Goal: Task Accomplishment & Management: Manage account settings

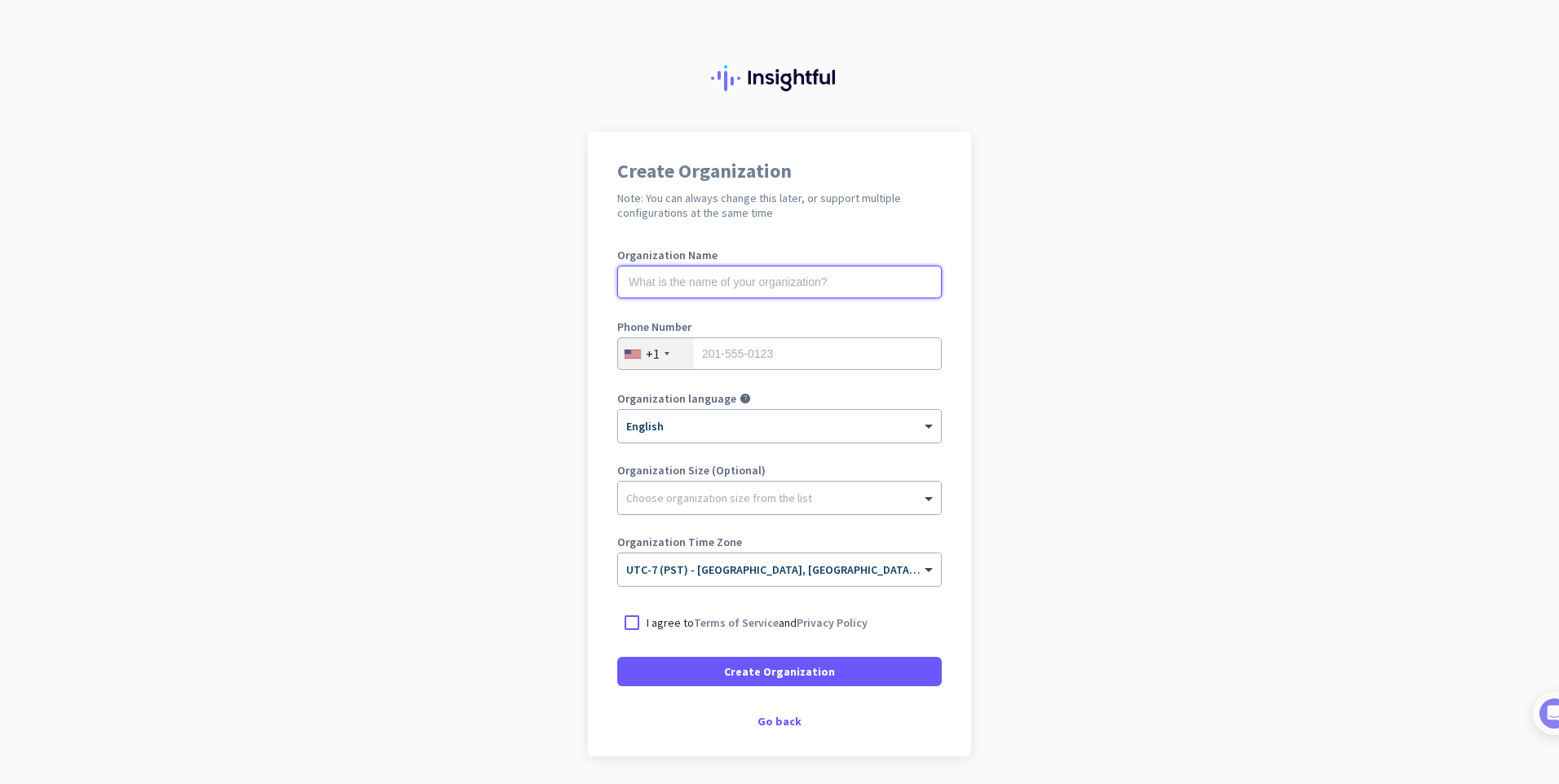
click at [887, 294] on input "text" at bounding box center [780, 281] width 324 height 32
type input "Safety-Kleen"
type input "6314187475"
click at [623, 623] on div at bounding box center [632, 623] width 29 height 29
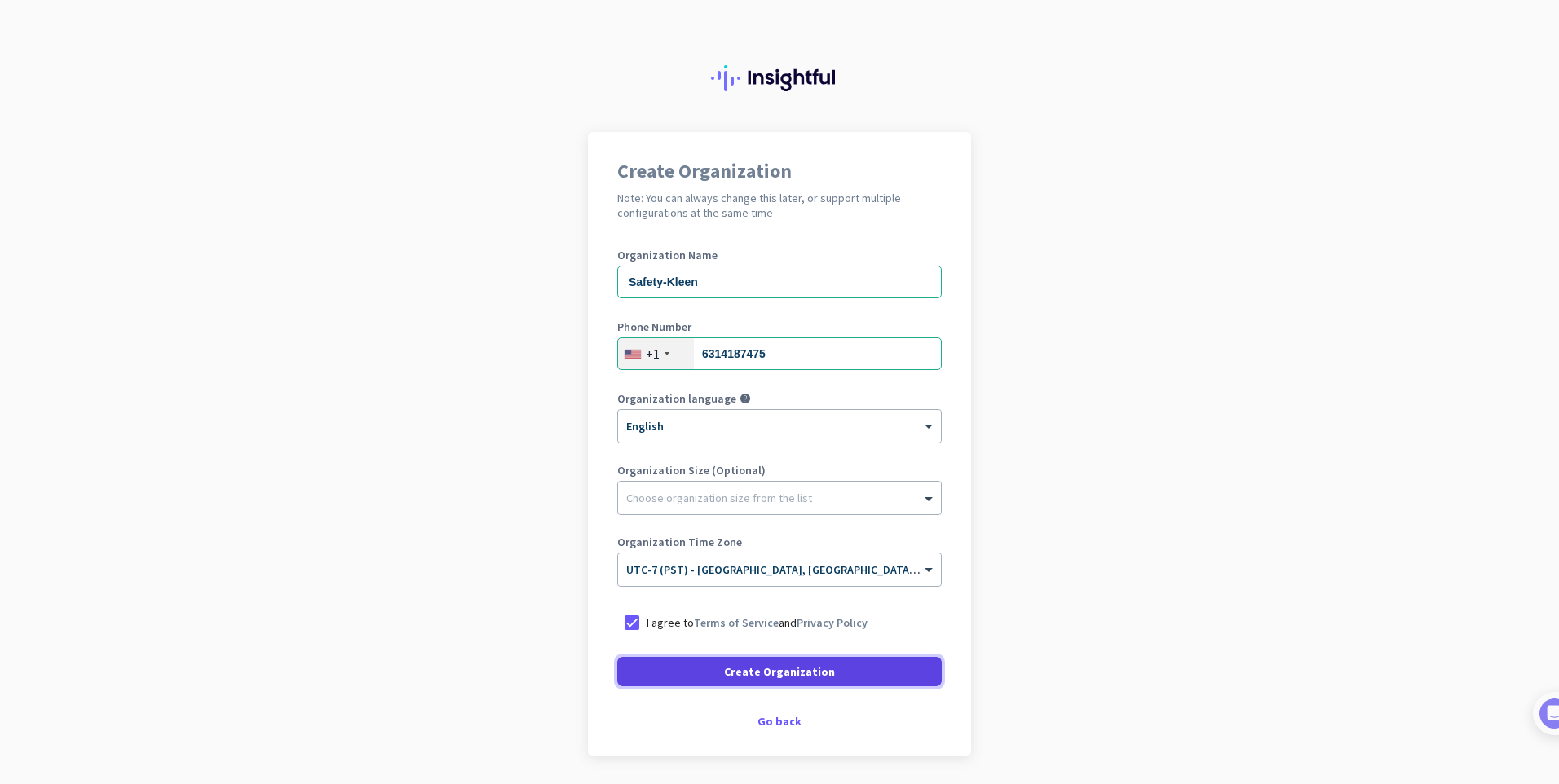
click at [690, 668] on span at bounding box center [780, 672] width 324 height 39
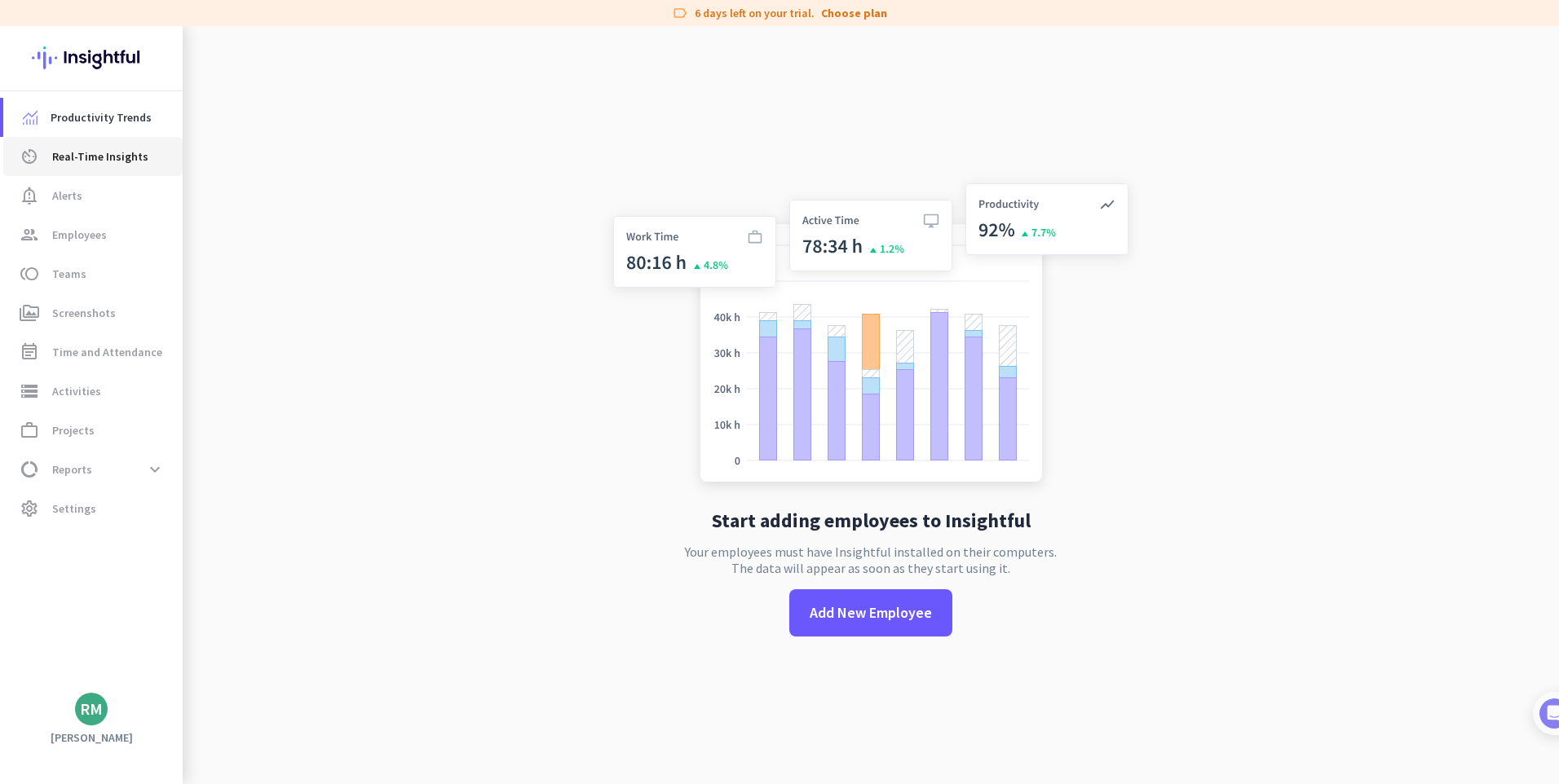
click at [60, 149] on span "Real-Time Insights" at bounding box center [100, 156] width 97 height 20
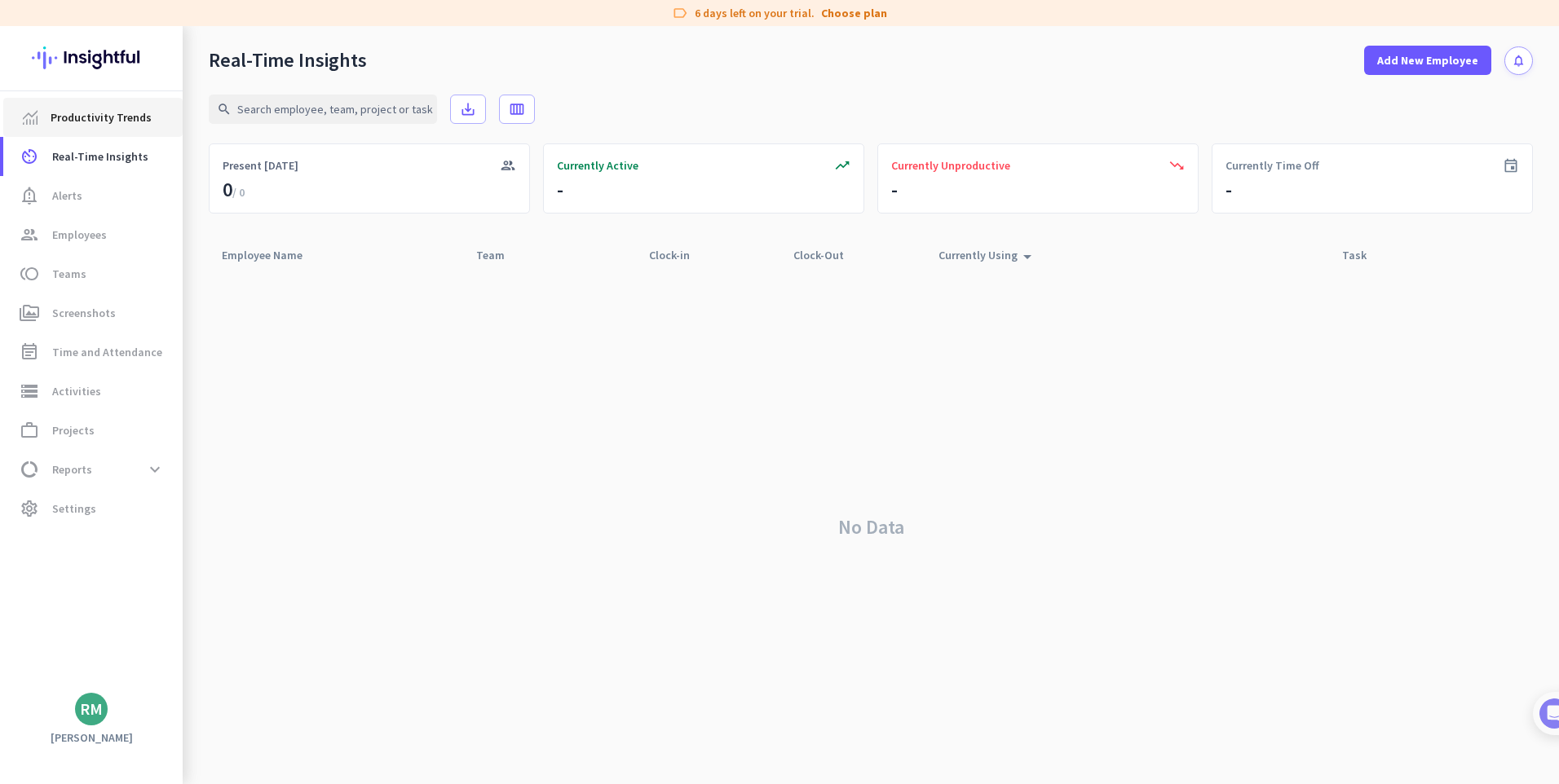
click at [91, 115] on span "Productivity Trends" at bounding box center [102, 117] width 102 height 20
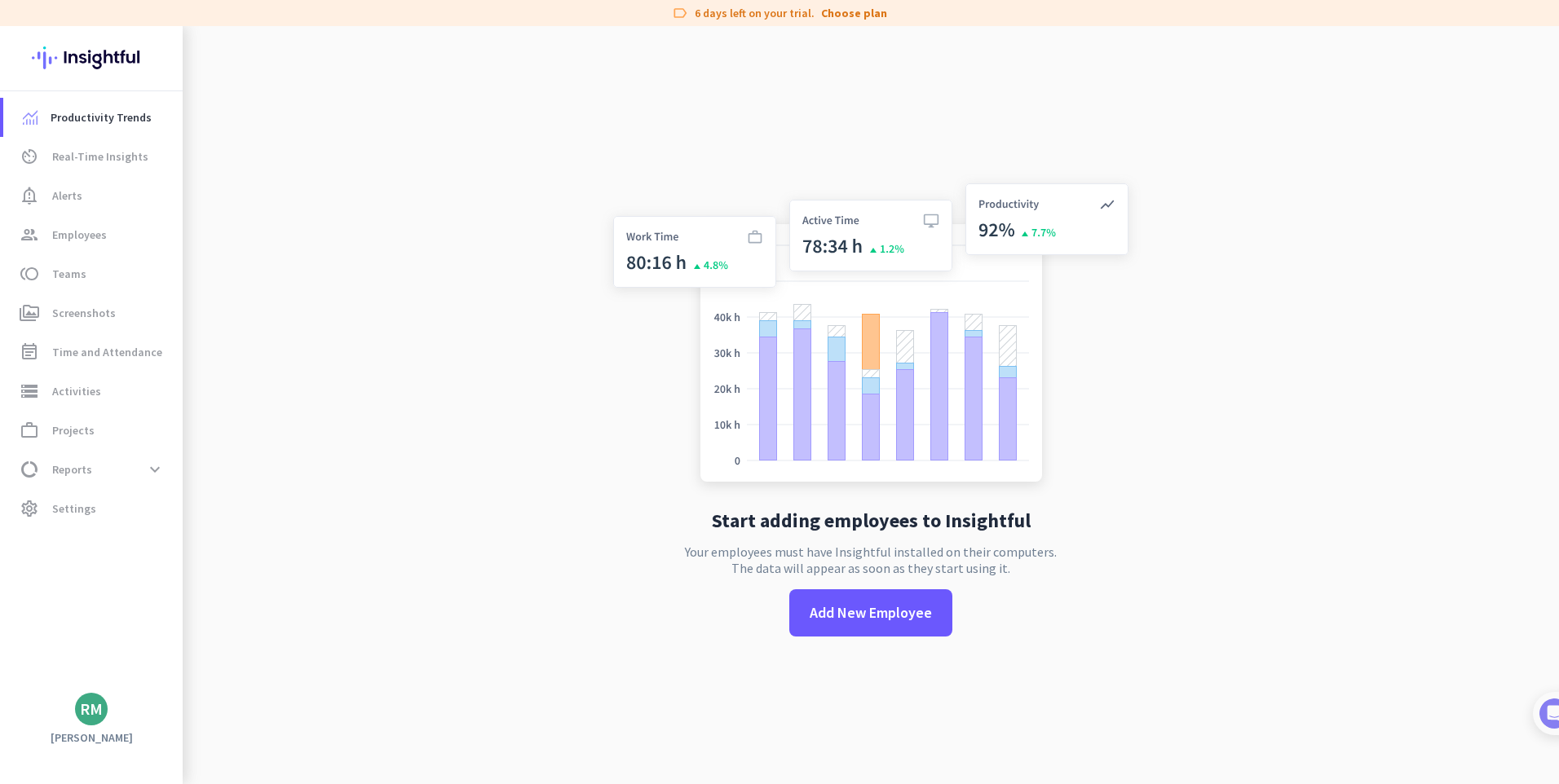
click at [99, 720] on div "RM" at bounding box center [91, 709] width 32 height 32
click at [105, 494] on div at bounding box center [780, 392] width 1559 height 784
click at [83, 345] on span "Time and Attendance" at bounding box center [106, 352] width 110 height 20
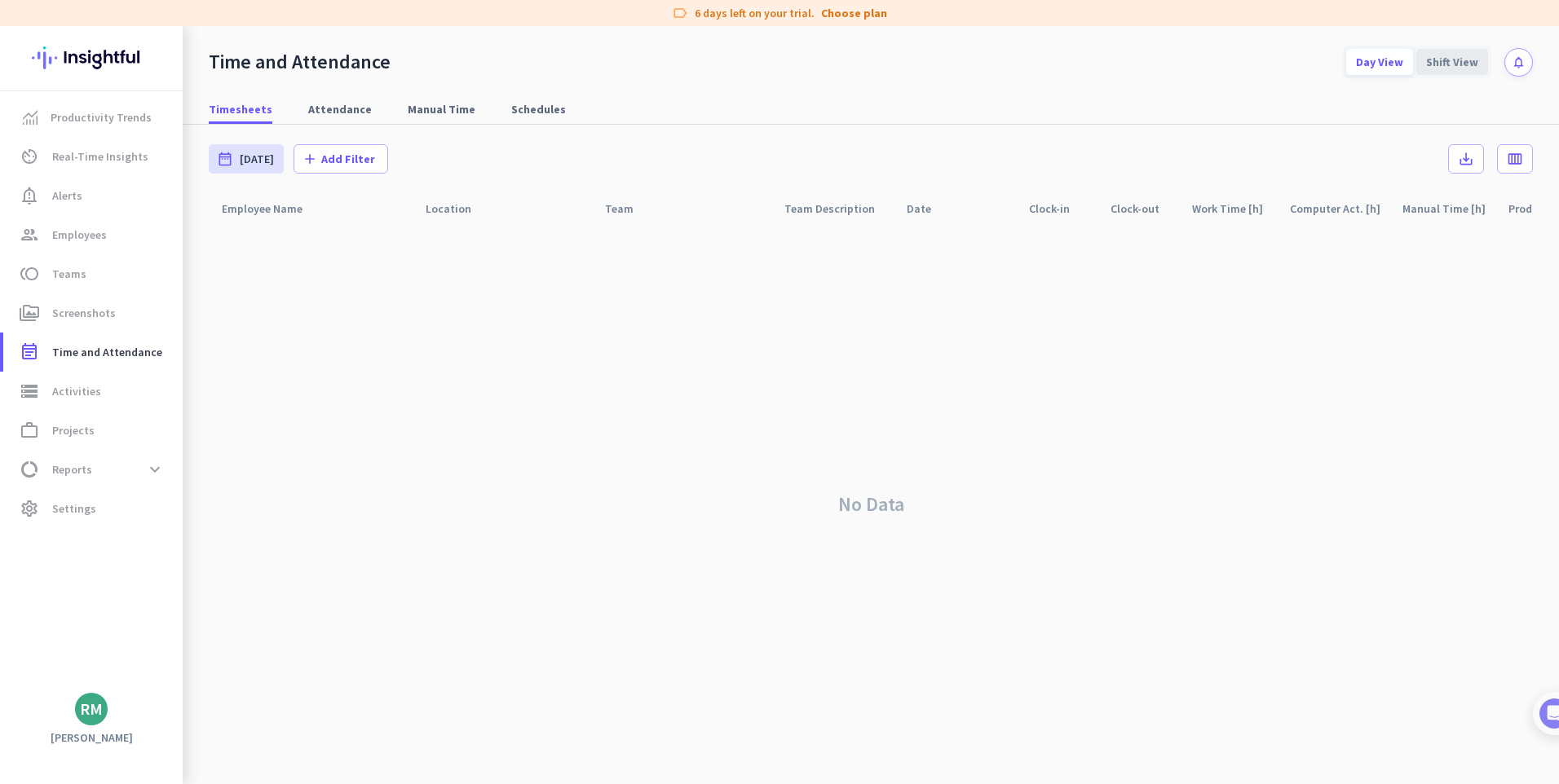
click at [1463, 66] on div "Shift View" at bounding box center [1452, 62] width 71 height 26
click at [318, 108] on span "Attendance" at bounding box center [340, 109] width 63 height 17
type input "[DATE] - [DATE]"
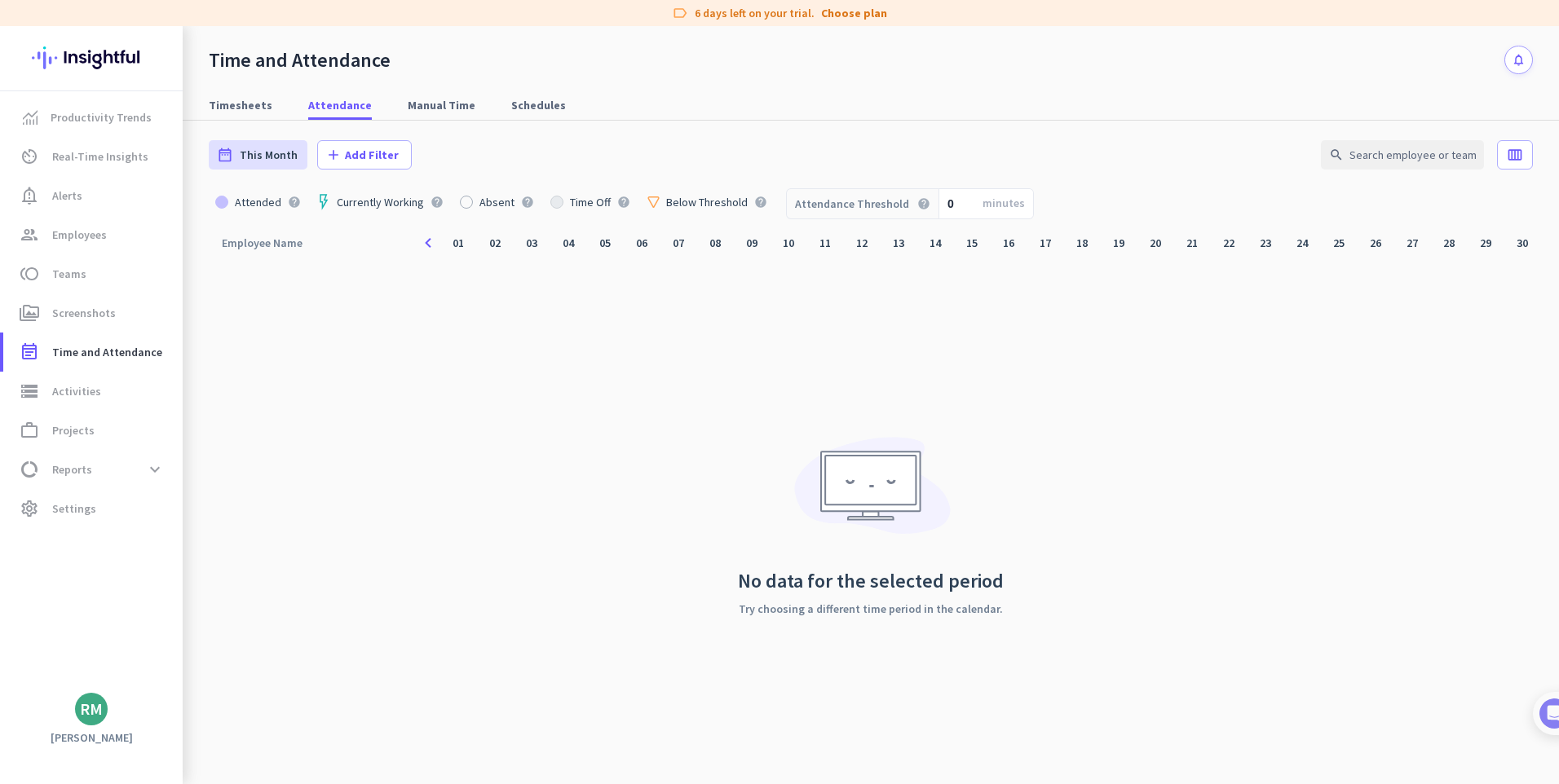
click at [112, 714] on div "RM" at bounding box center [91, 709] width 183 height 32
click at [86, 713] on div "RM" at bounding box center [91, 709] width 22 height 17
click at [165, 689] on span "Sign out" at bounding box center [179, 678] width 125 height 29
